Goal: Check status: Check status

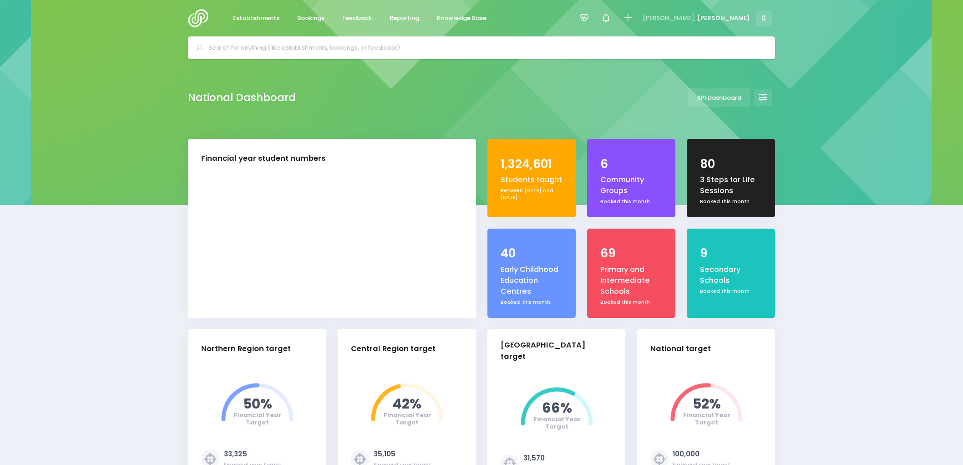
select select "5"
click at [306, 18] on span "Bookings" at bounding box center [310, 18] width 27 height 9
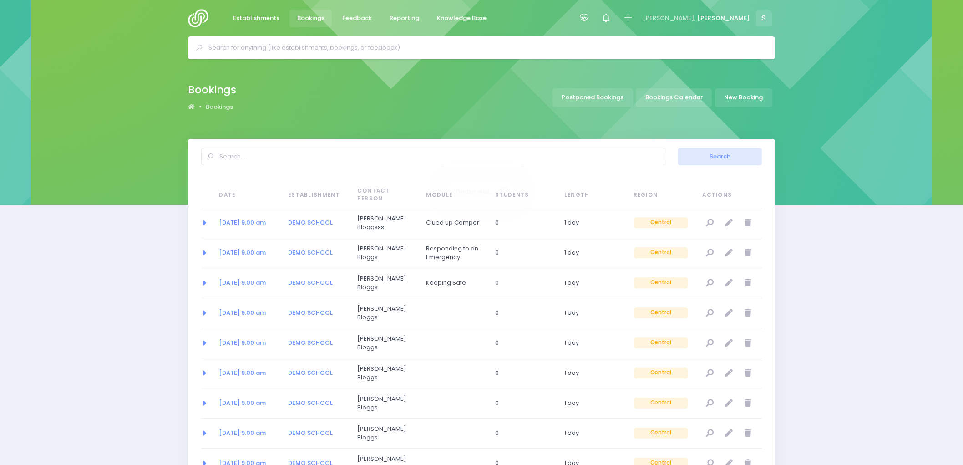
select select "20"
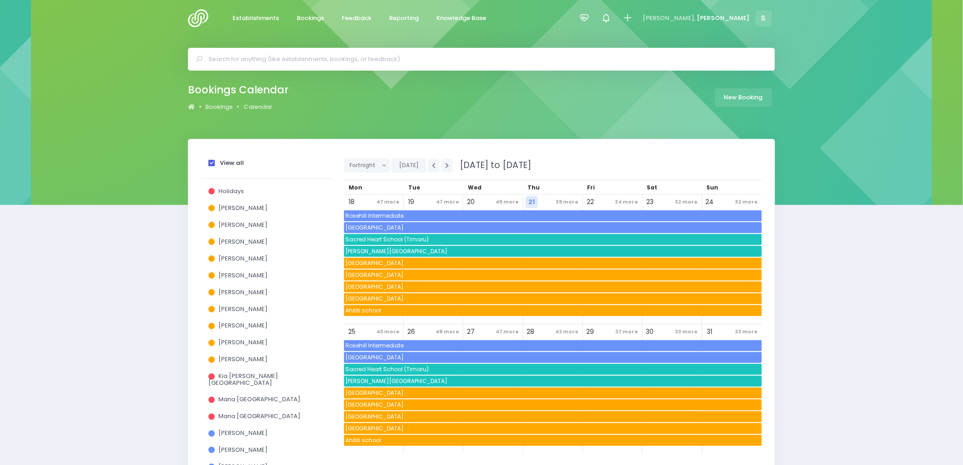
click at [214, 164] on span at bounding box center [211, 163] width 6 height 6
click at [0, 0] on input "View all" at bounding box center [0, 0] width 0 height 0
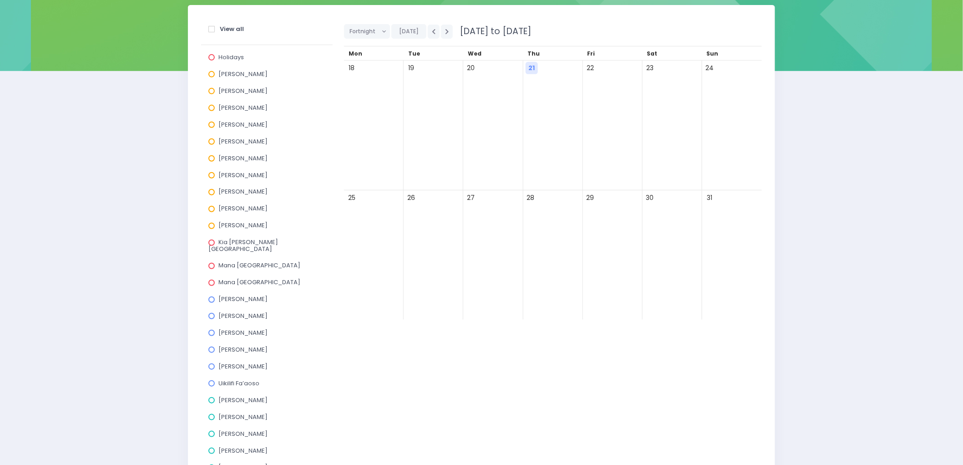
scroll to position [152, 0]
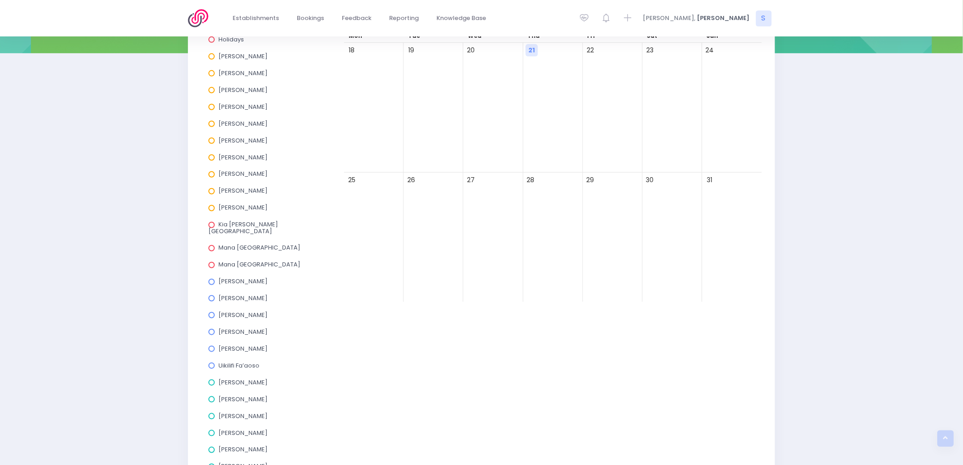
click at [212, 158] on span at bounding box center [211, 157] width 6 height 6
click at [0, 0] on input "Megan Lawton" at bounding box center [0, 0] width 0 height 0
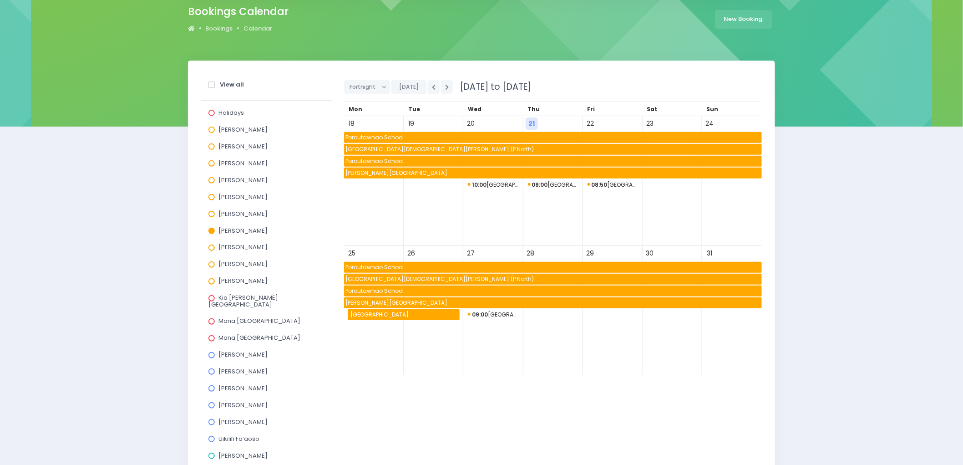
scroll to position [51, 0]
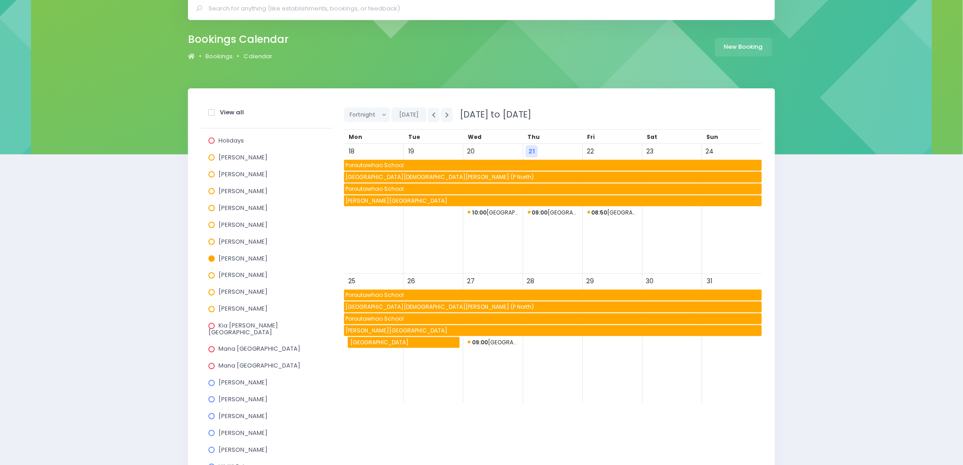
click at [557, 212] on span "09:00 Brunswick School" at bounding box center [553, 212] width 51 height 11
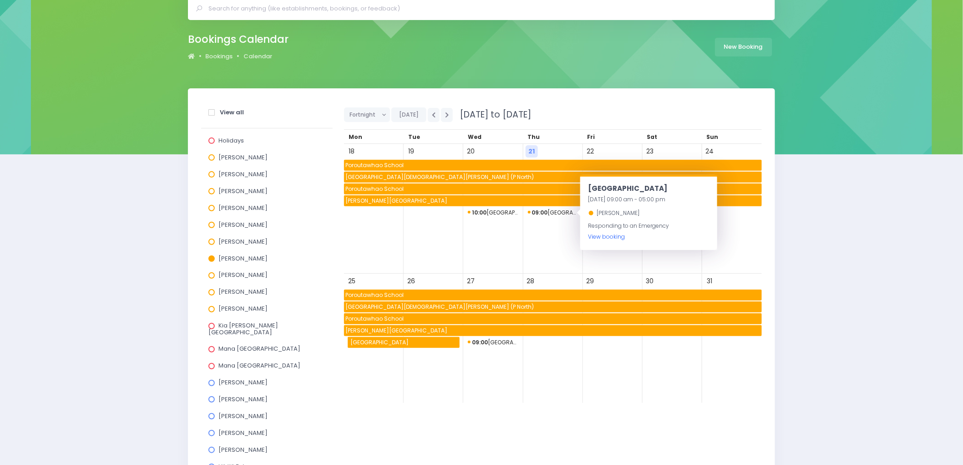
click at [605, 239] on link "View booking" at bounding box center [607, 237] width 37 height 8
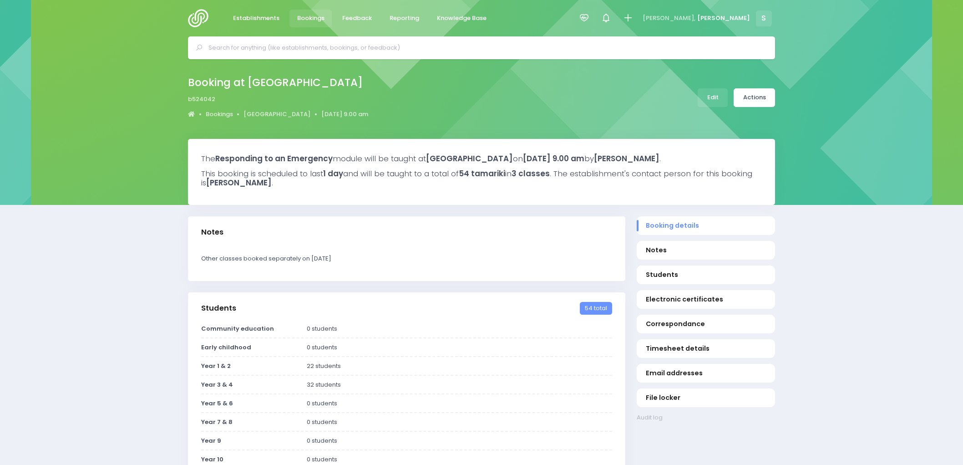
select select "5"
drag, startPoint x: 354, startPoint y: 19, endPoint x: 357, endPoint y: 29, distance: 10.7
click at [354, 19] on span "Feedback" at bounding box center [357, 18] width 30 height 9
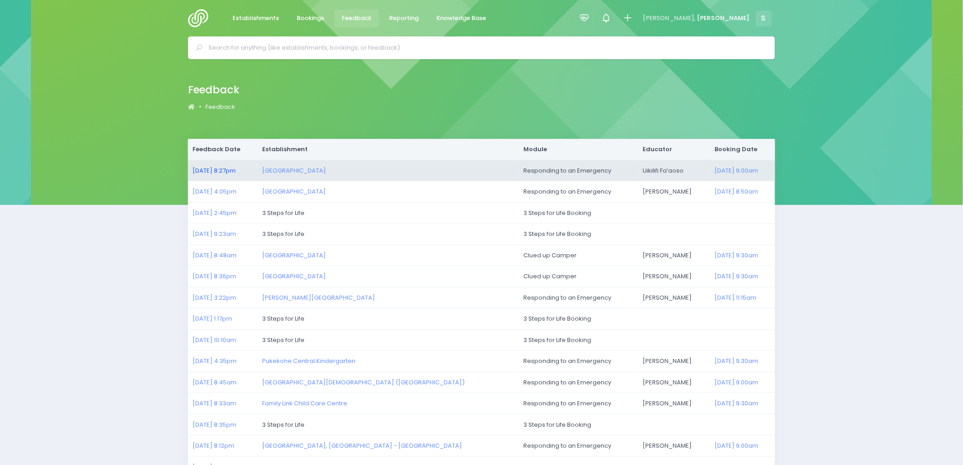
click at [215, 169] on link "[DATE] 8:27pm" at bounding box center [214, 170] width 43 height 9
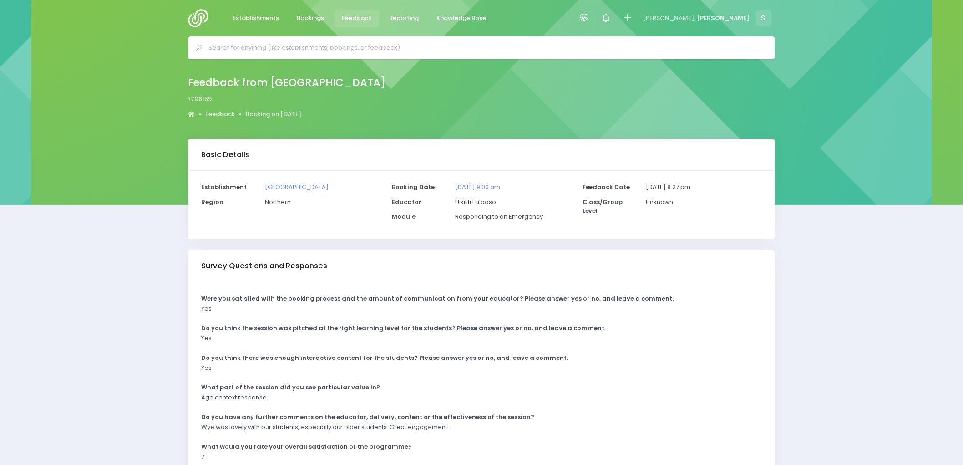
click at [200, 19] on img at bounding box center [201, 18] width 26 height 18
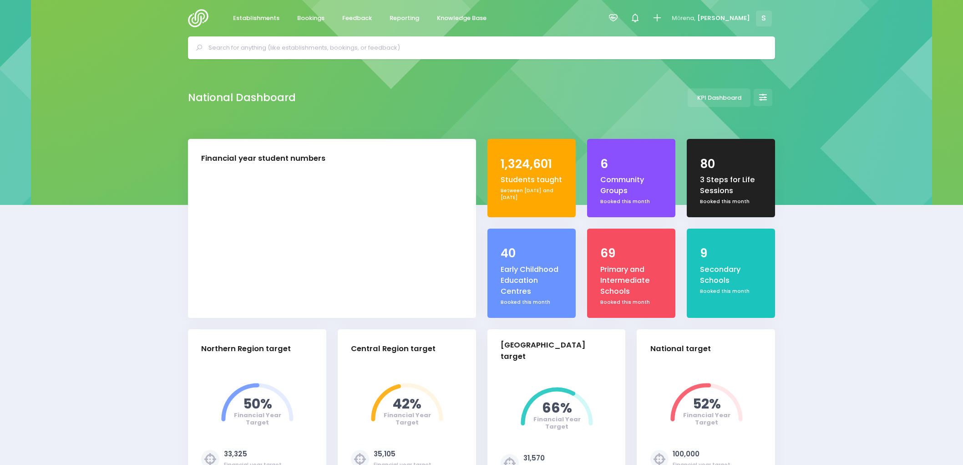
select select "5"
